Goal: Information Seeking & Learning: Learn about a topic

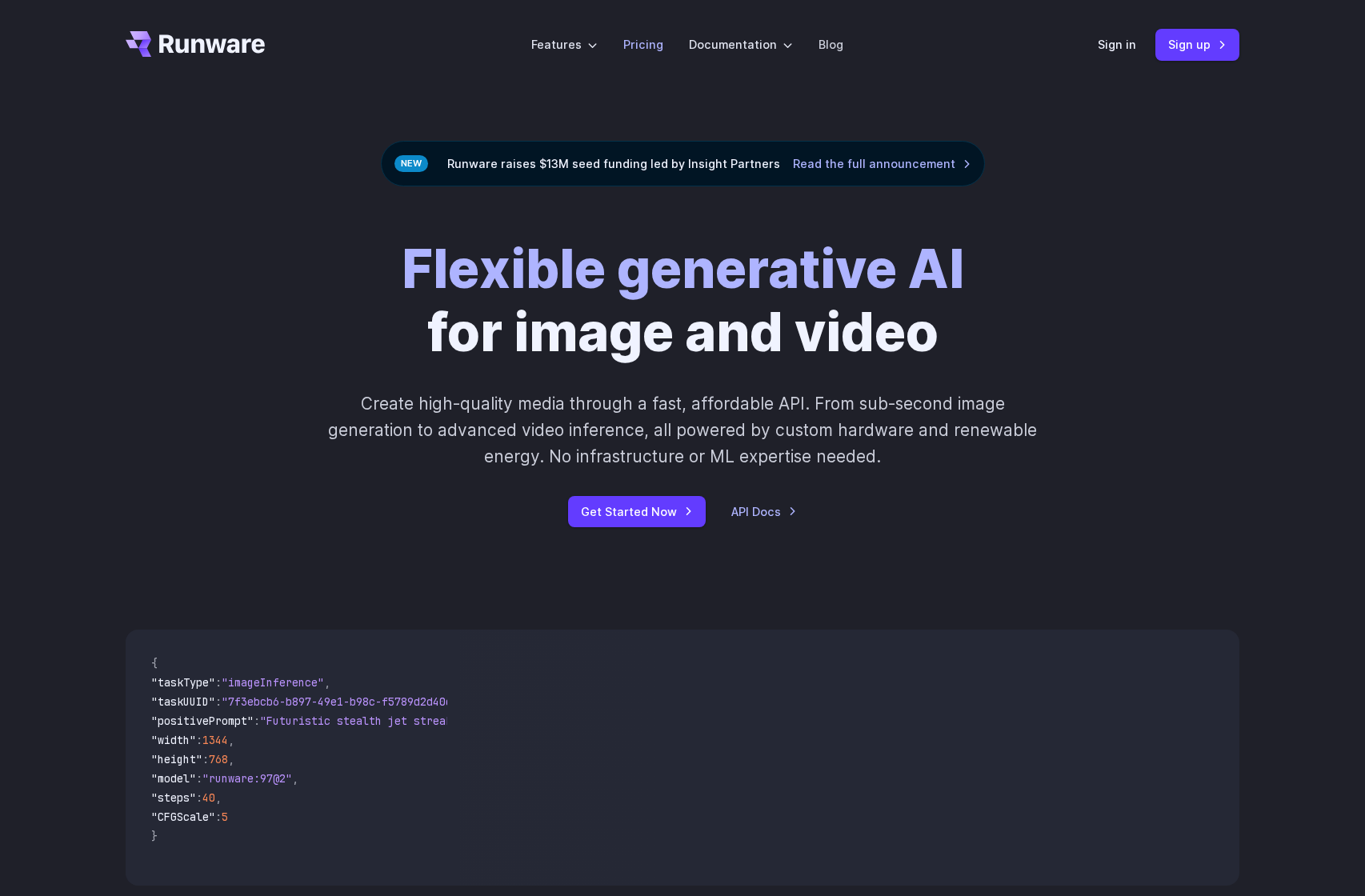
click at [643, 46] on link "Pricing" at bounding box center [643, 44] width 40 height 18
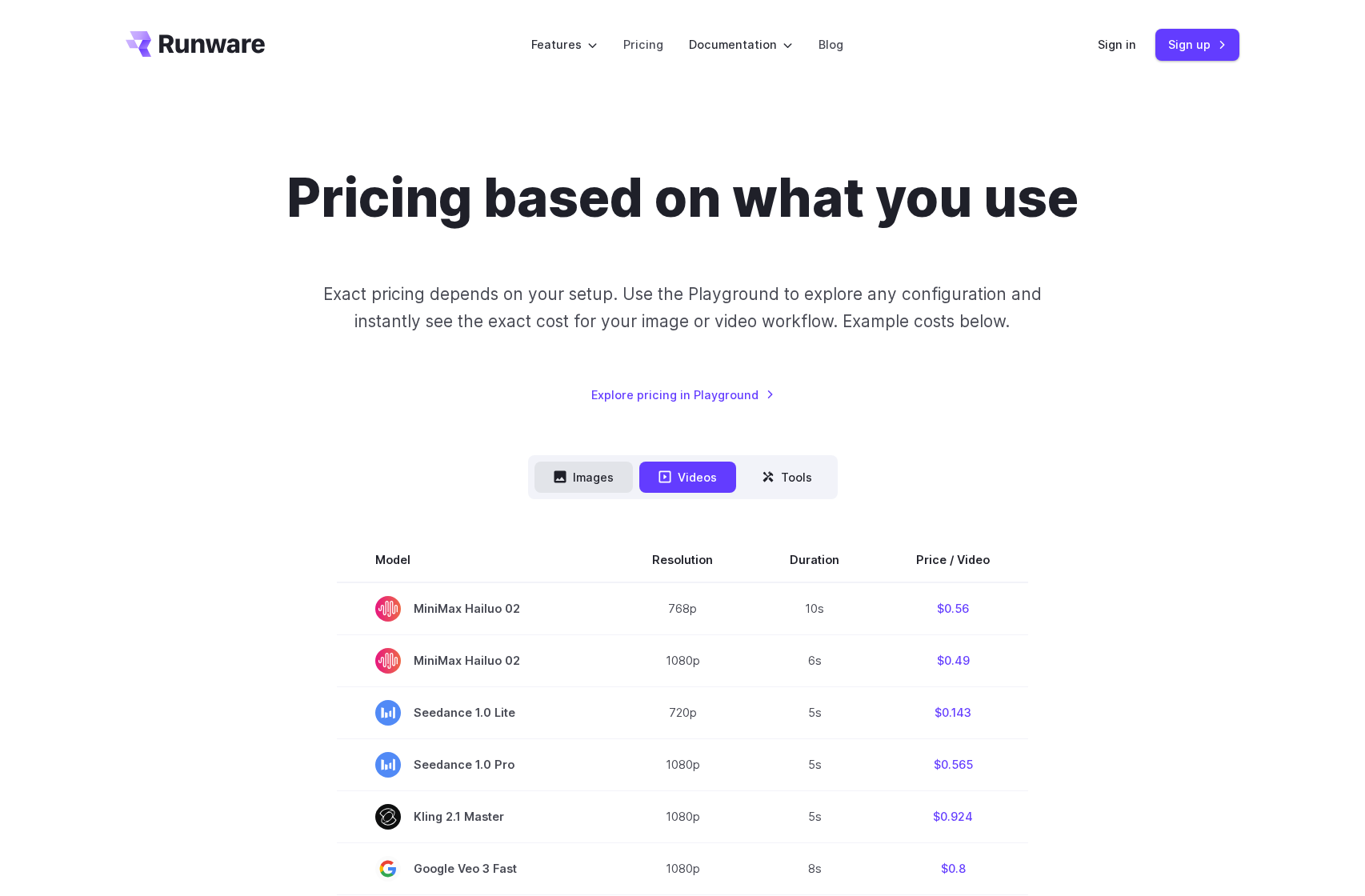
click at [595, 483] on button "Images" at bounding box center [583, 477] width 98 height 31
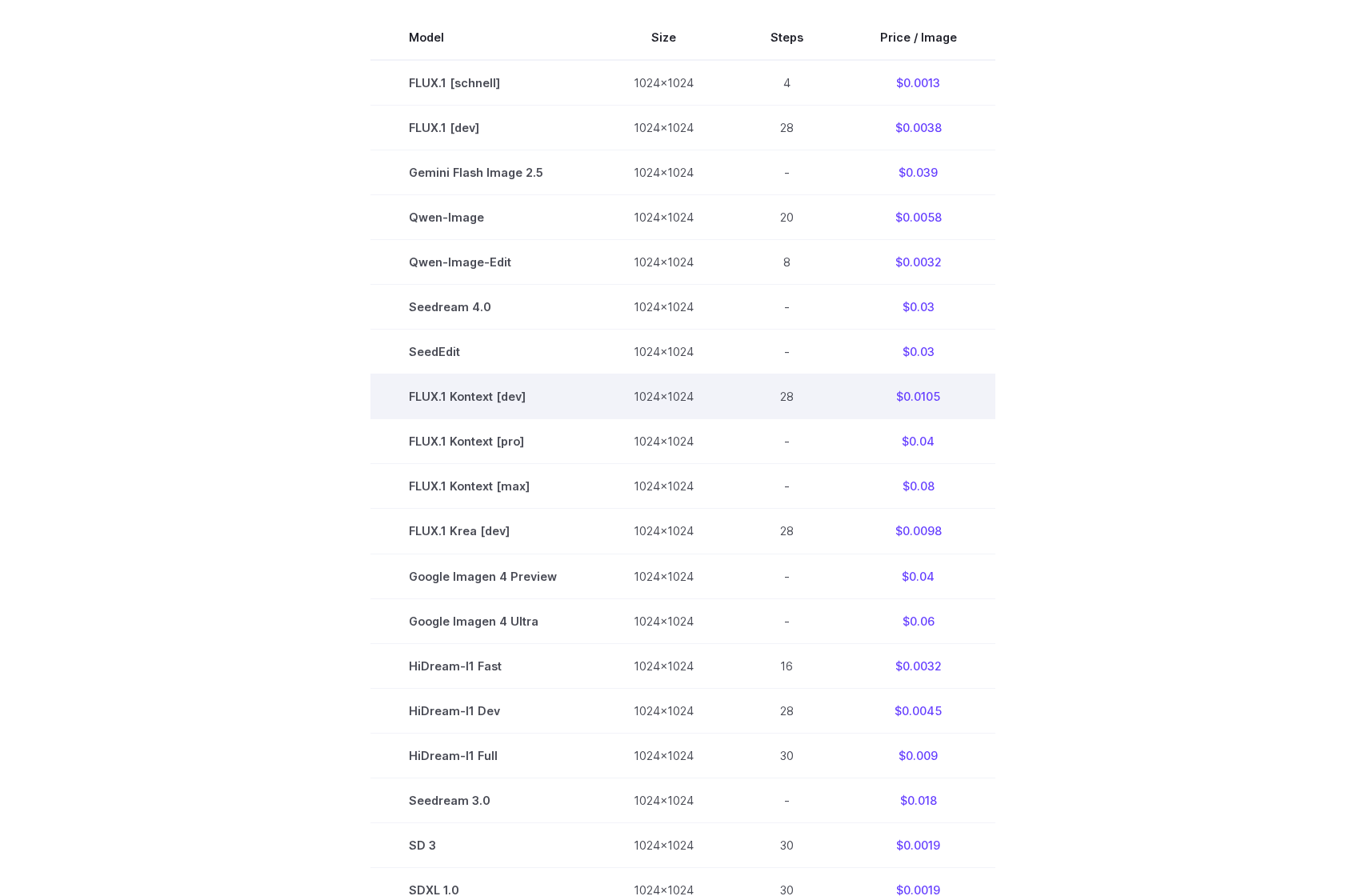
scroll to position [453, 0]
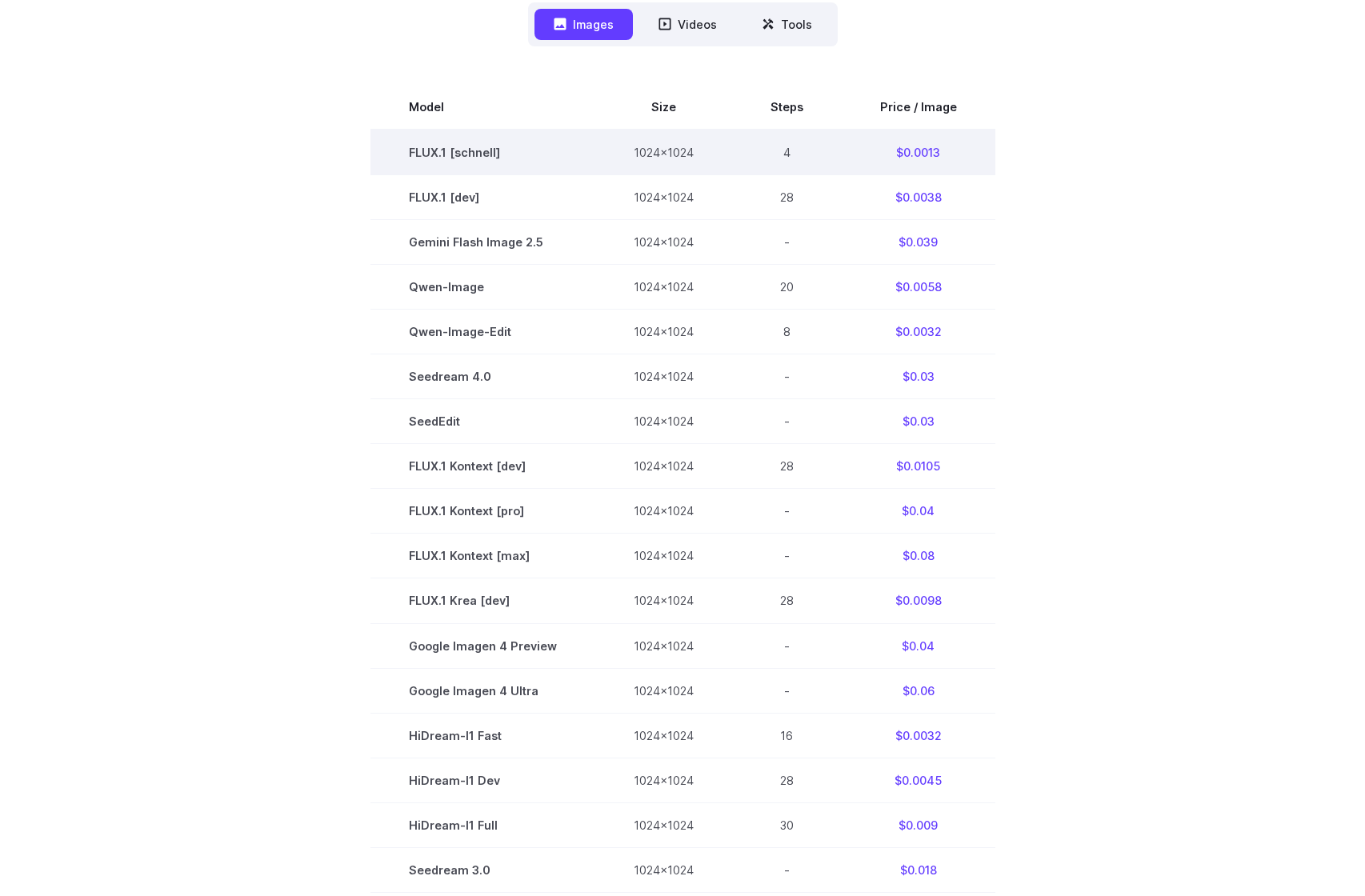
click at [475, 145] on td "FLUX.1 [schnell]" at bounding box center [483, 152] width 225 height 45
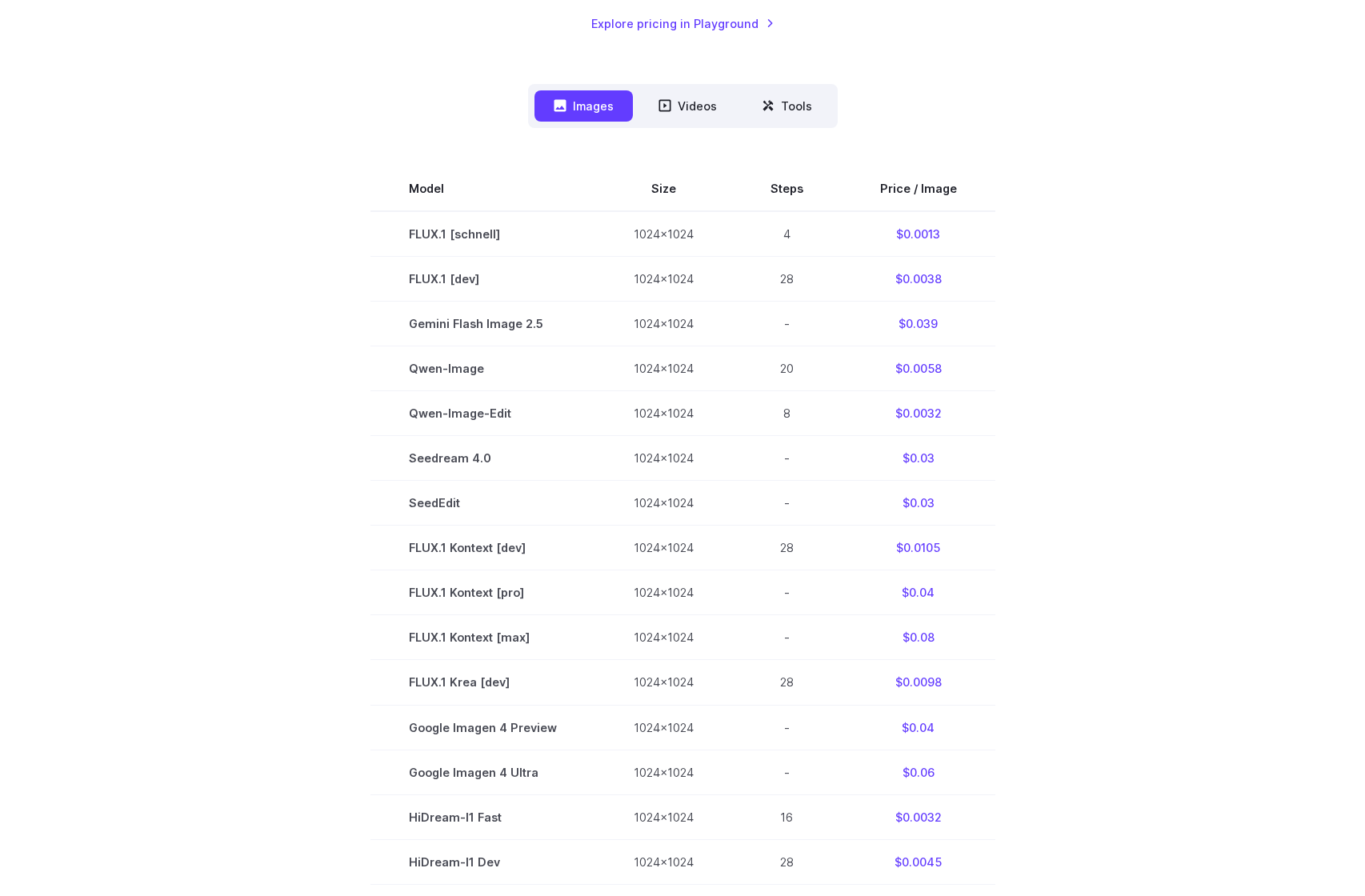
scroll to position [508, 0]
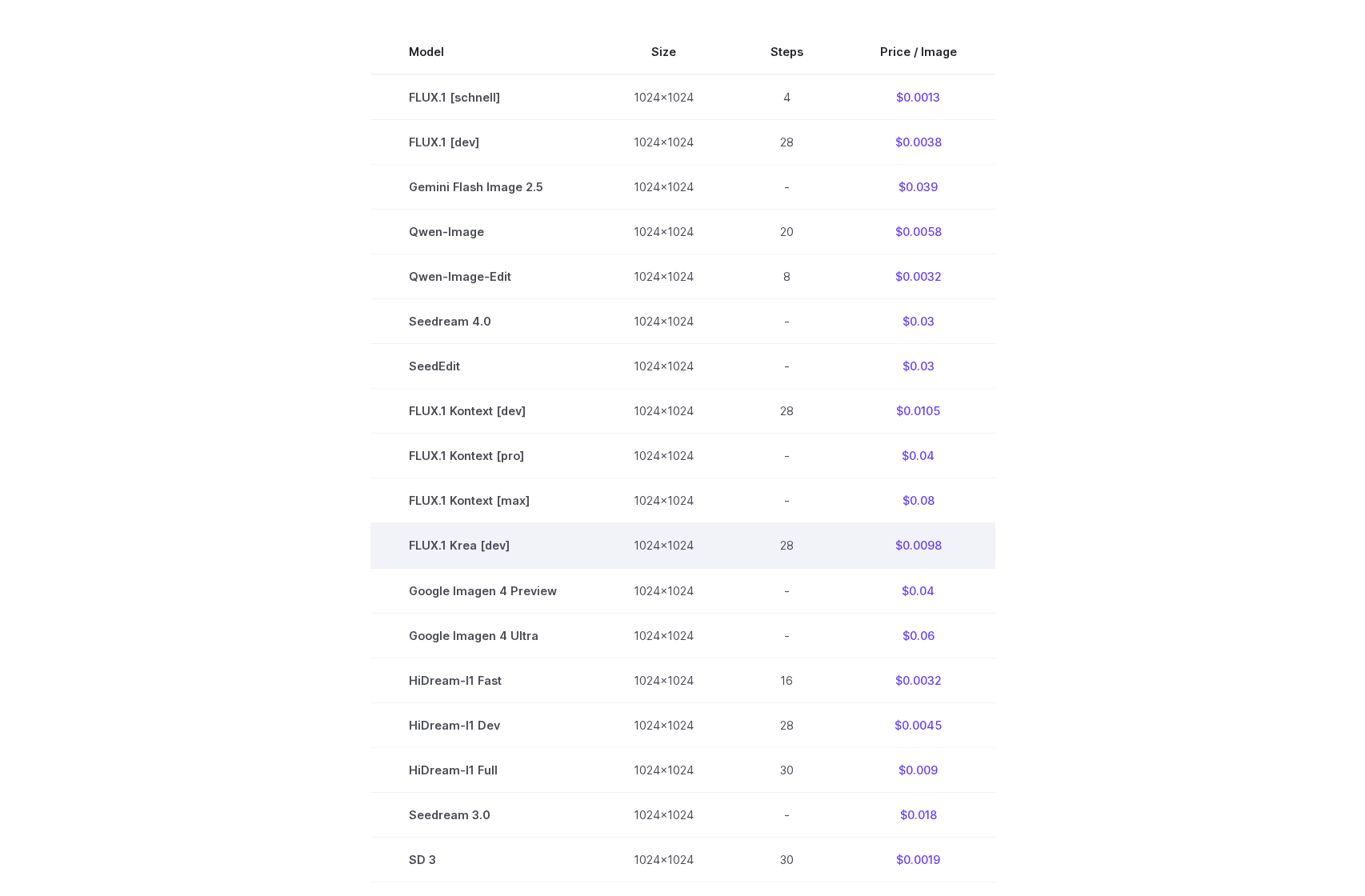
click at [481, 528] on td "FLUX.1 Krea [dev]" at bounding box center [483, 545] width 225 height 44
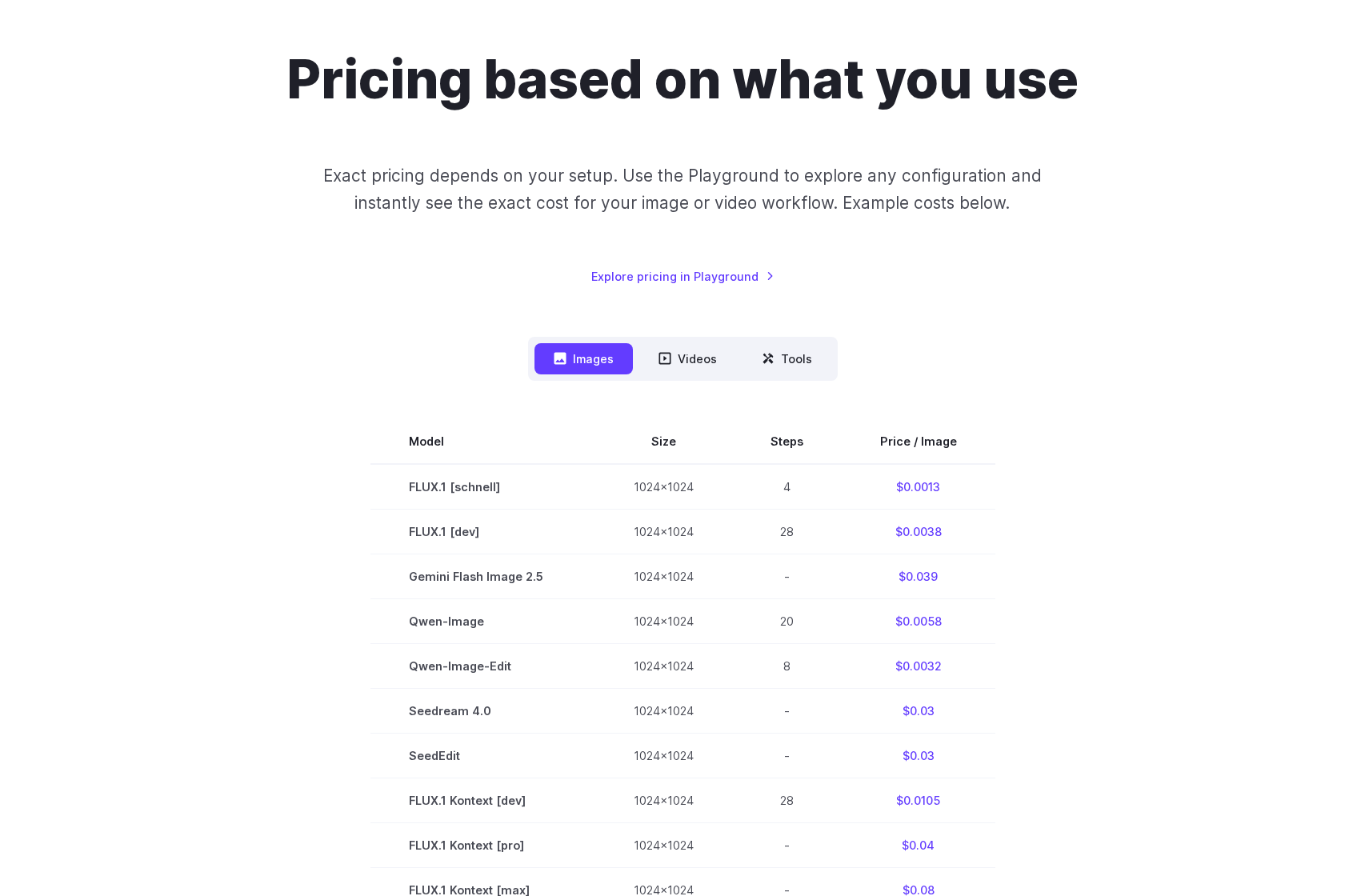
scroll to position [0, 0]
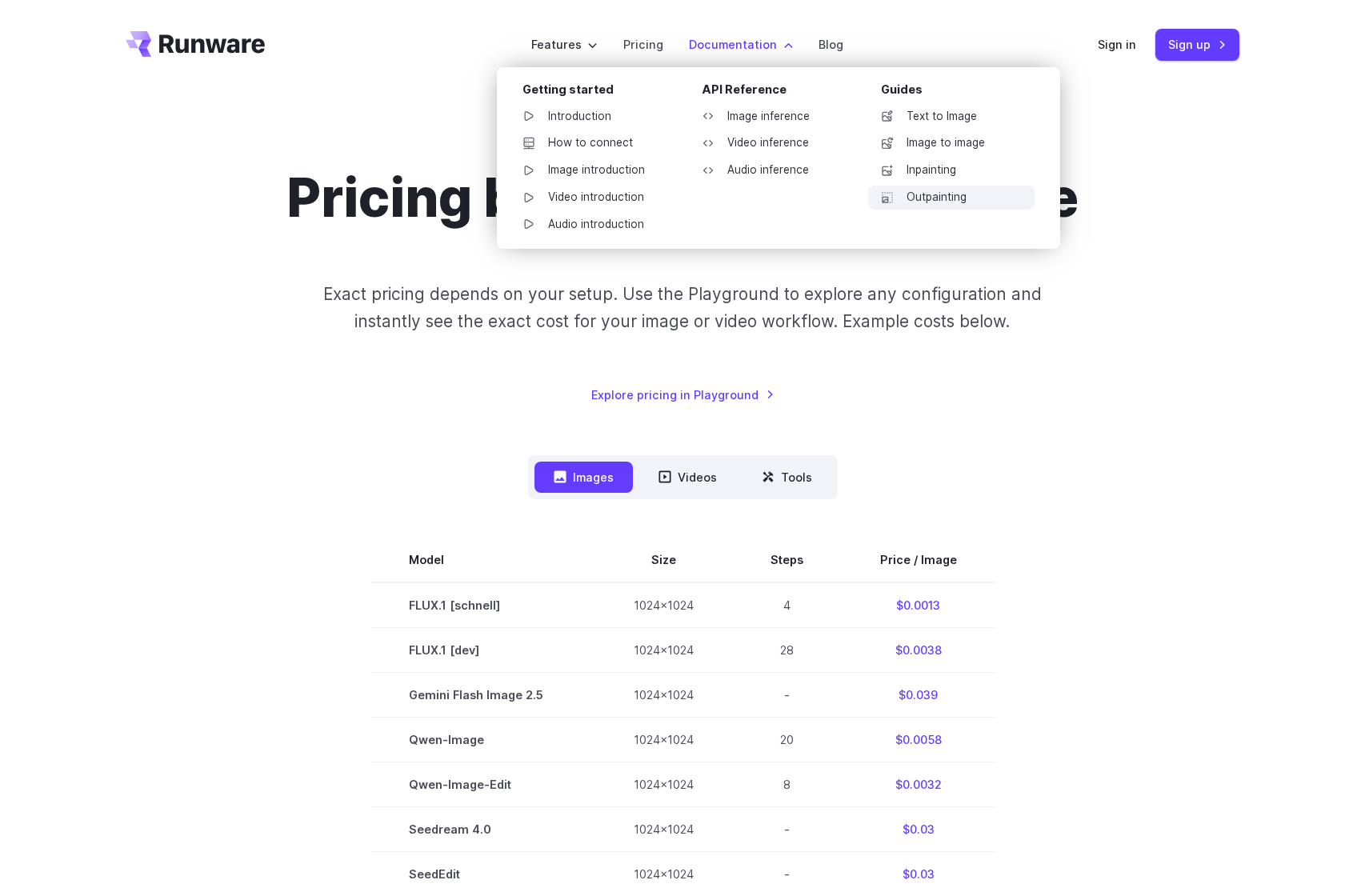
click at [971, 185] on link "Outpainting" at bounding box center [951, 197] width 166 height 24
